Goal: Task Accomplishment & Management: Manage account settings

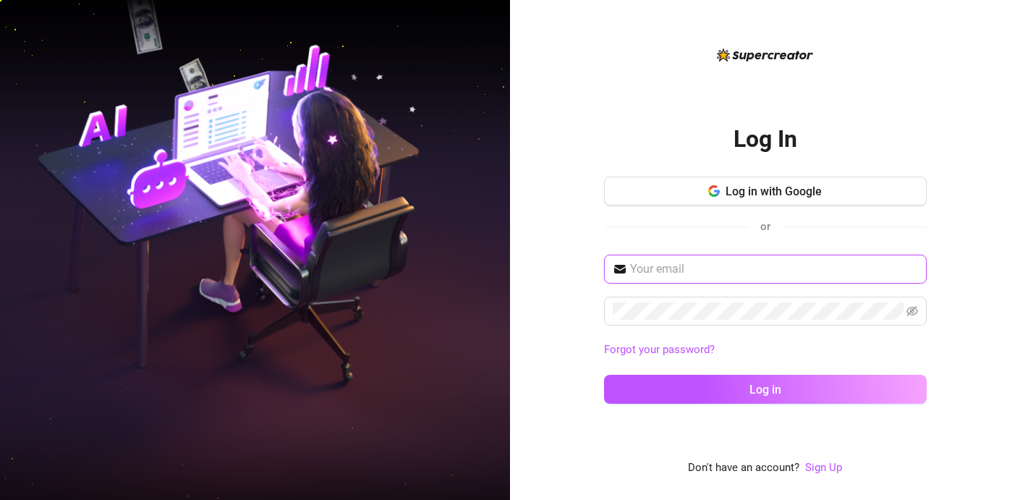
click at [690, 271] on input "text" at bounding box center [774, 268] width 288 height 17
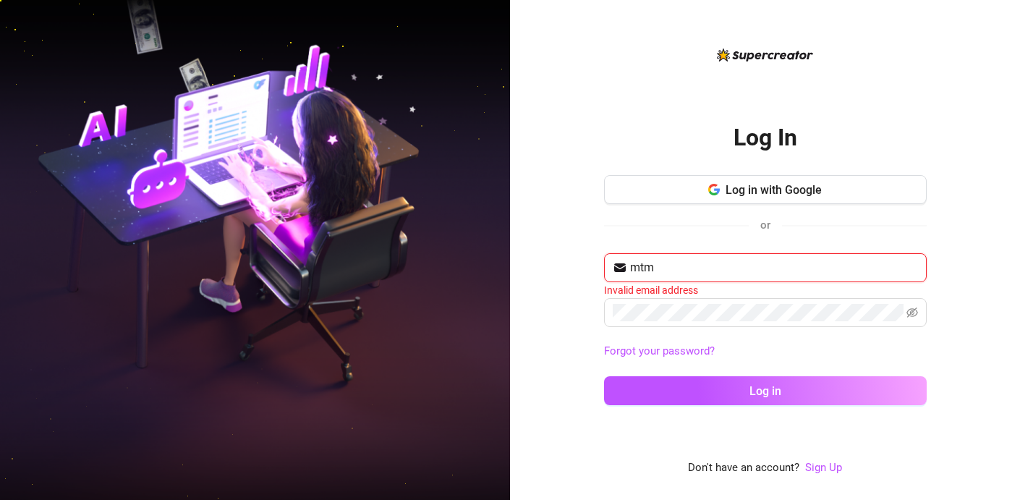
type input "[EMAIL_ADDRESS][DOMAIN_NAME]"
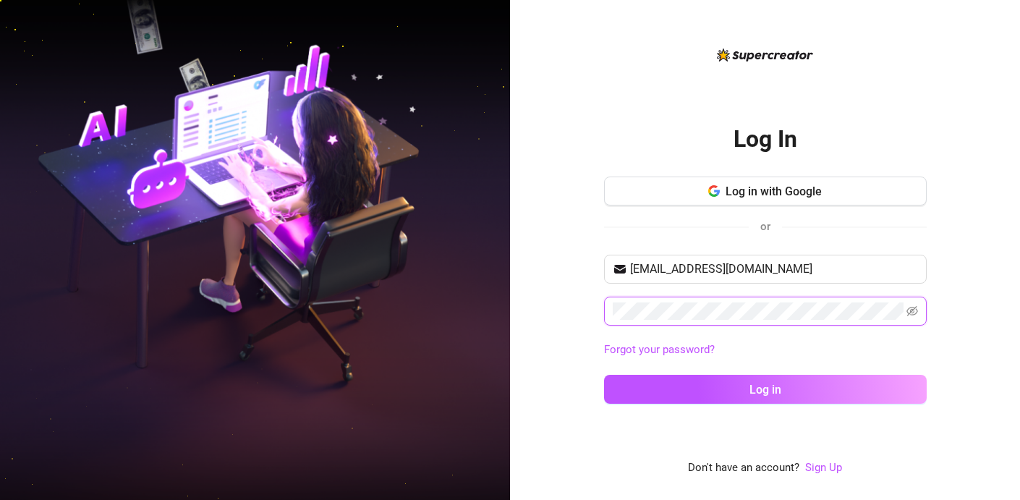
click at [604, 375] on button "Log in" at bounding box center [765, 389] width 323 height 29
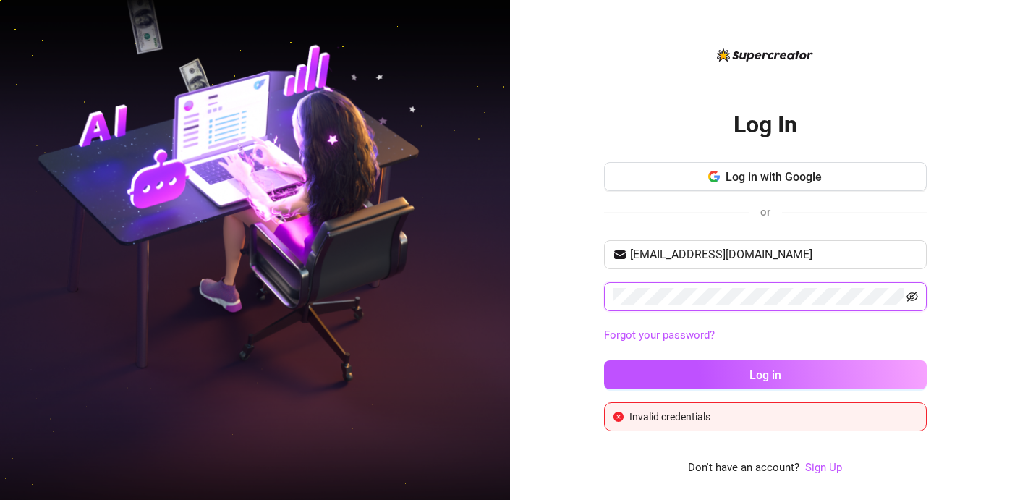
click at [907, 294] on icon "eye-invisible" at bounding box center [913, 297] width 12 height 12
click at [604, 360] on button "Log in" at bounding box center [765, 374] width 323 height 29
